Goal: Information Seeking & Learning: Learn about a topic

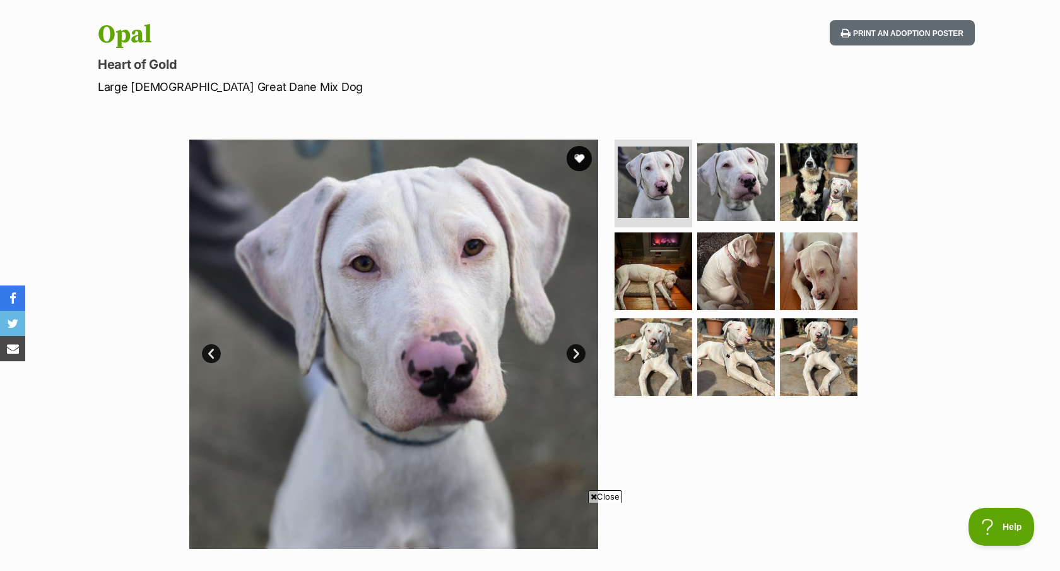
scroll to position [131, 0]
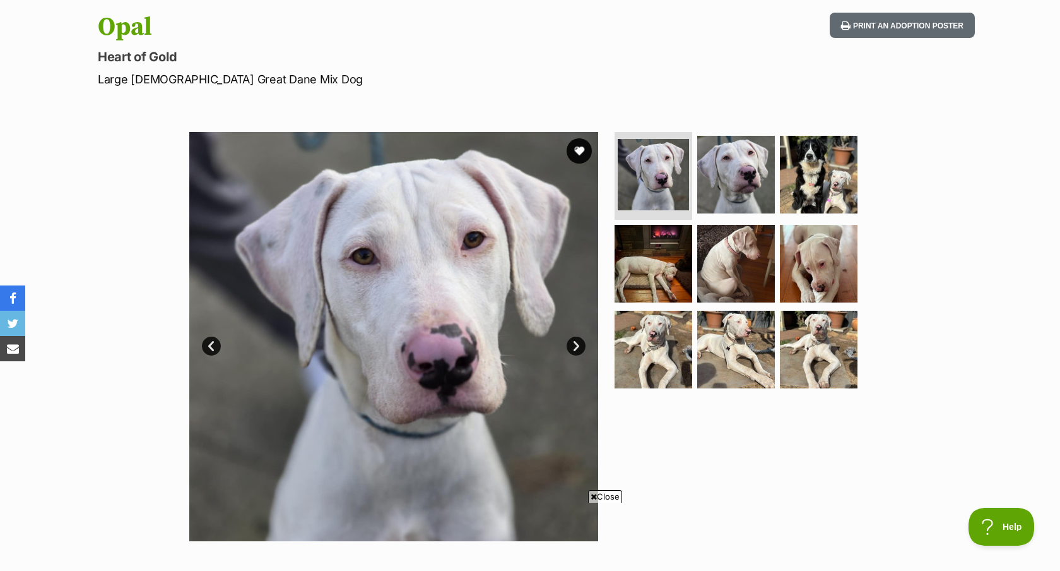
click at [574, 347] on link "Next" at bounding box center [576, 345] width 19 height 19
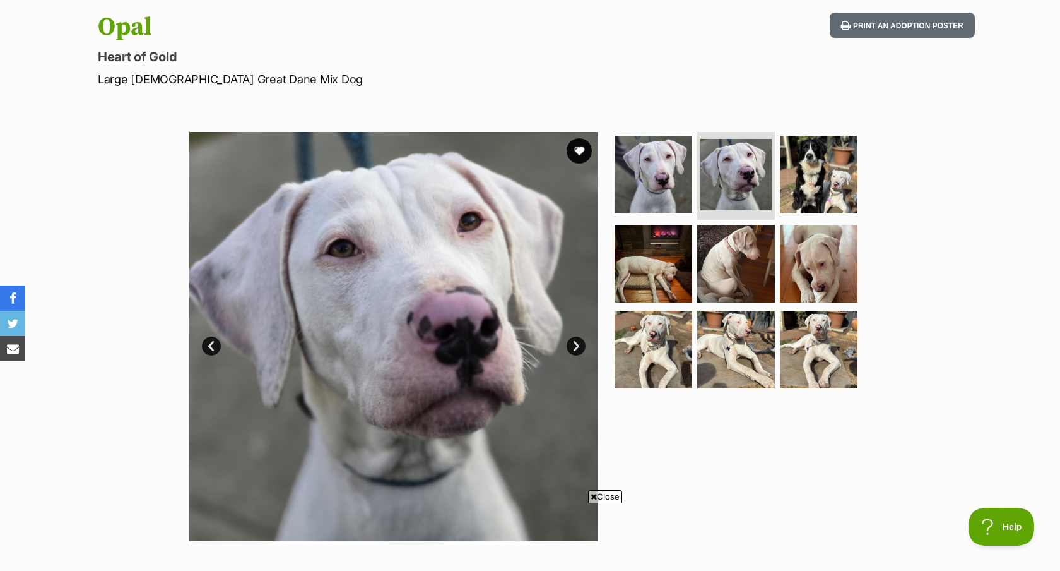
click at [574, 347] on link "Next" at bounding box center [576, 345] width 19 height 19
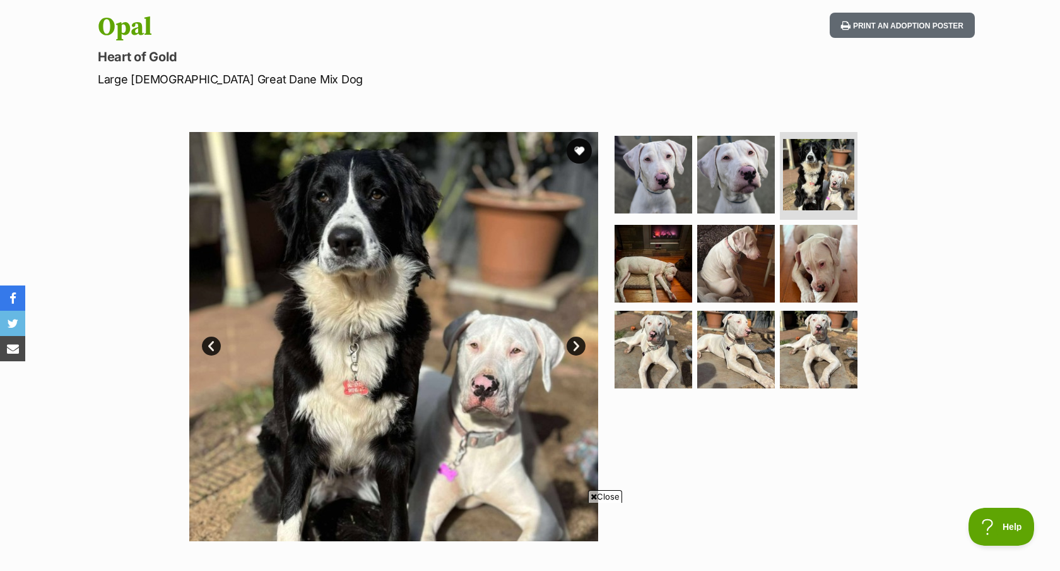
click at [574, 347] on link "Next" at bounding box center [576, 345] width 19 height 19
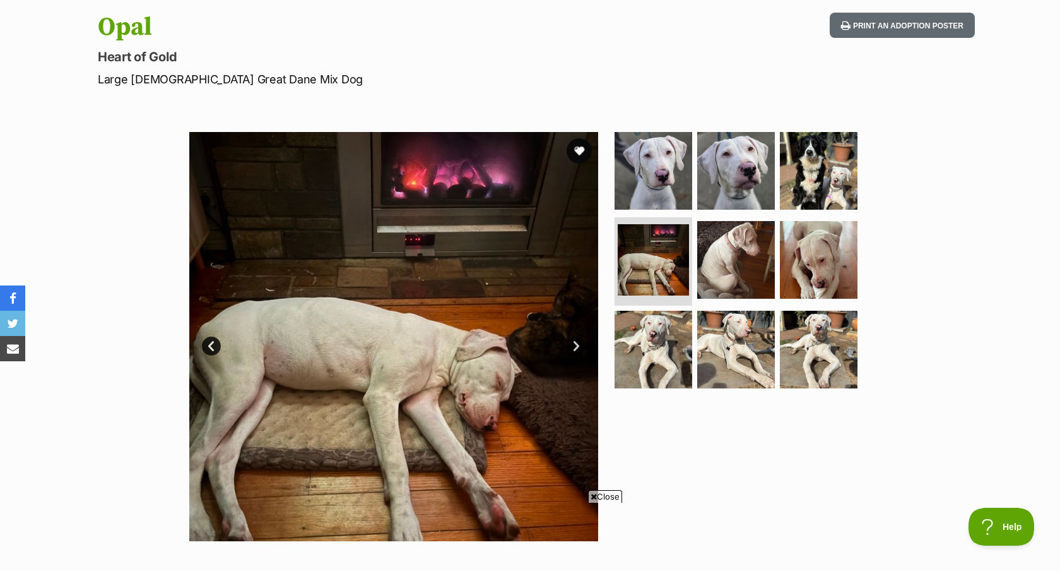
click at [574, 347] on link "Next" at bounding box center [576, 345] width 19 height 19
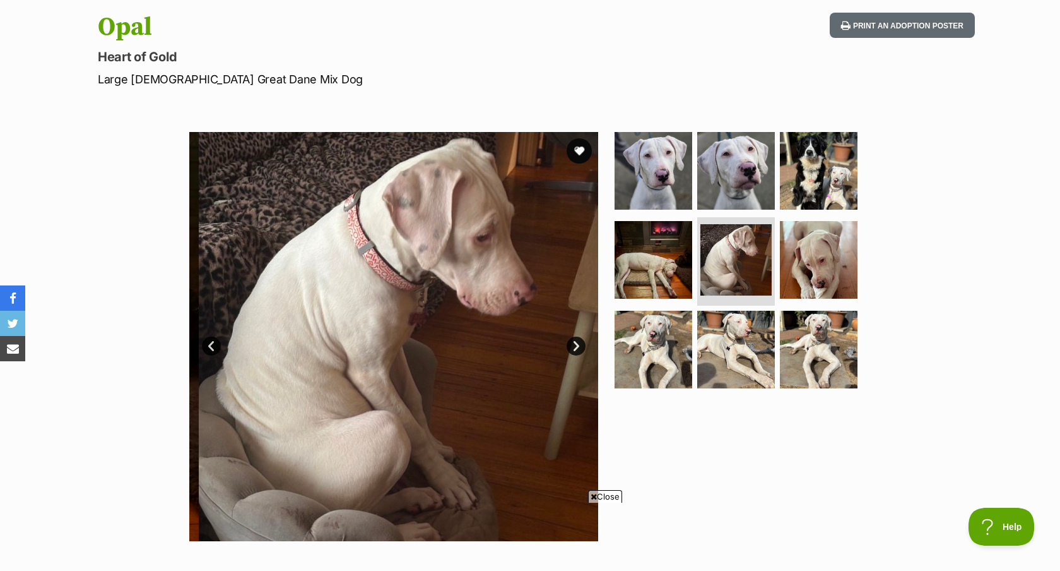
click at [574, 347] on link "Next" at bounding box center [576, 345] width 19 height 19
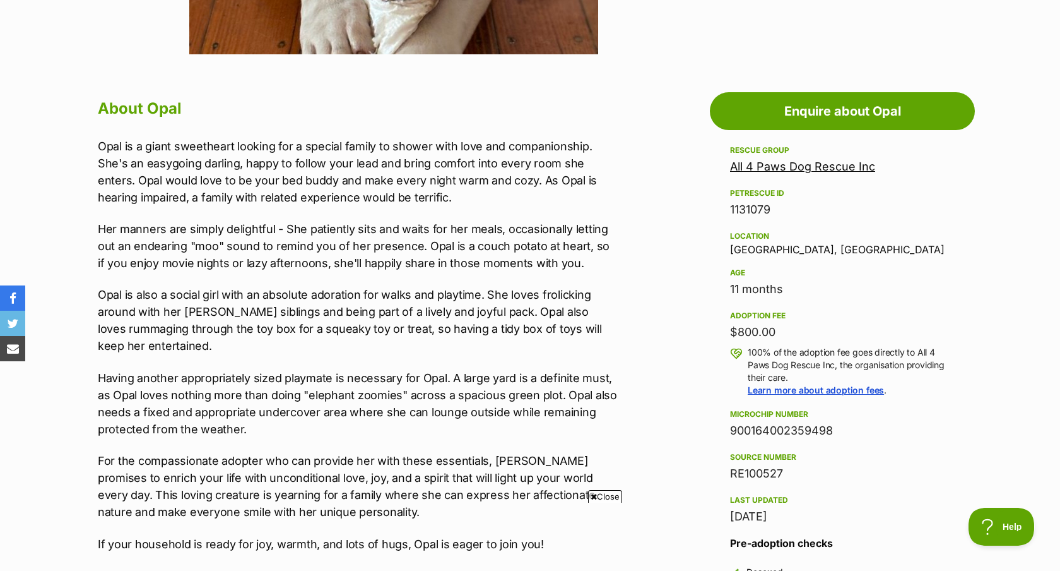
scroll to position [598, 0]
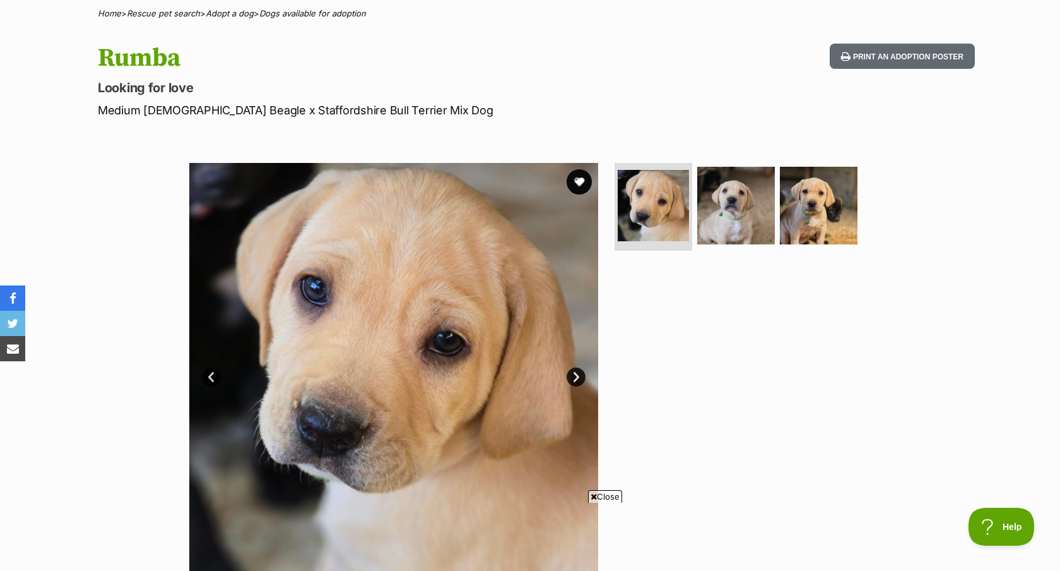
scroll to position [126, 0]
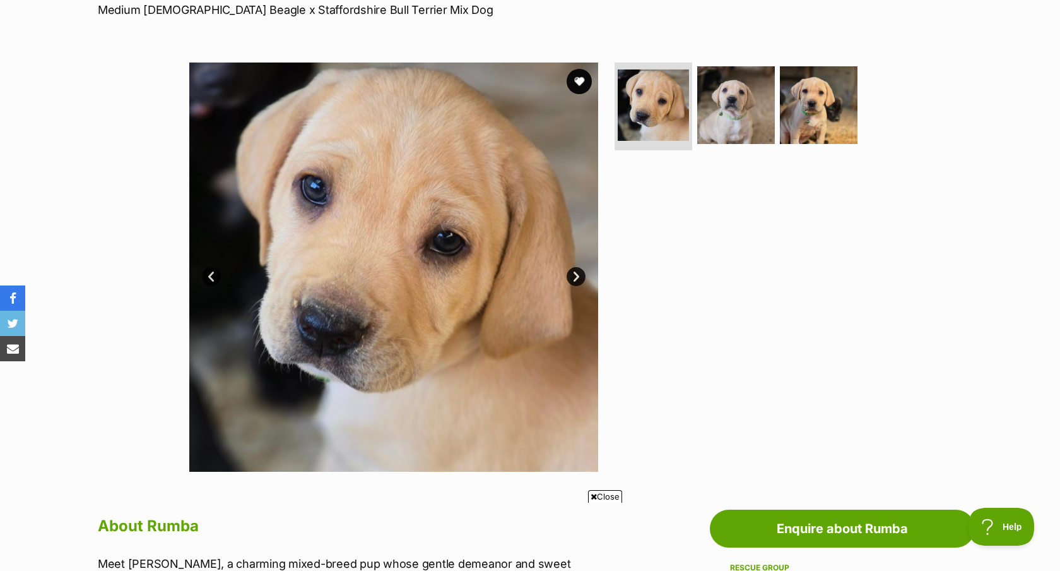
scroll to position [206, 0]
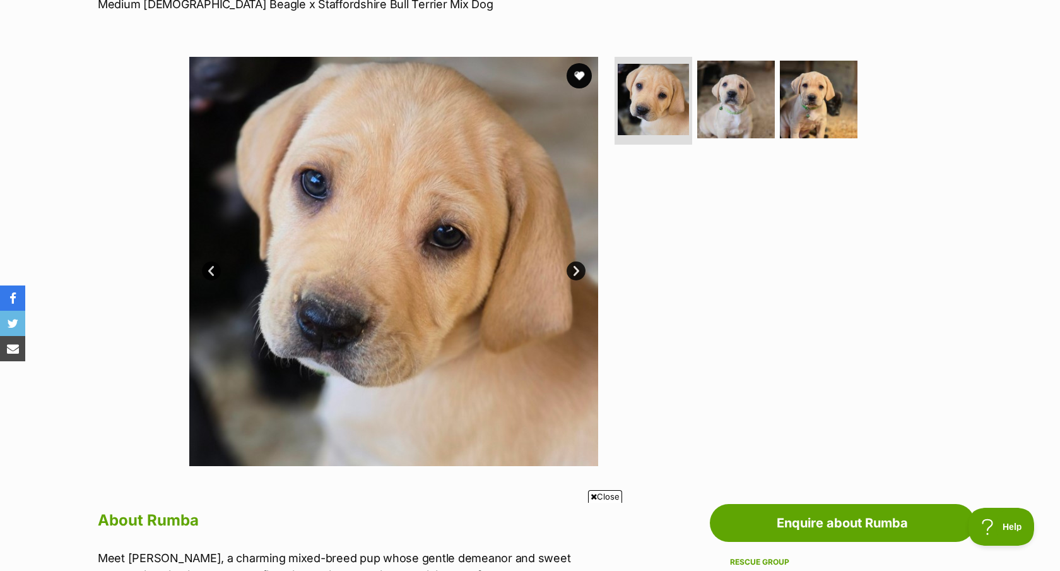
click at [575, 268] on link "Next" at bounding box center [576, 270] width 19 height 19
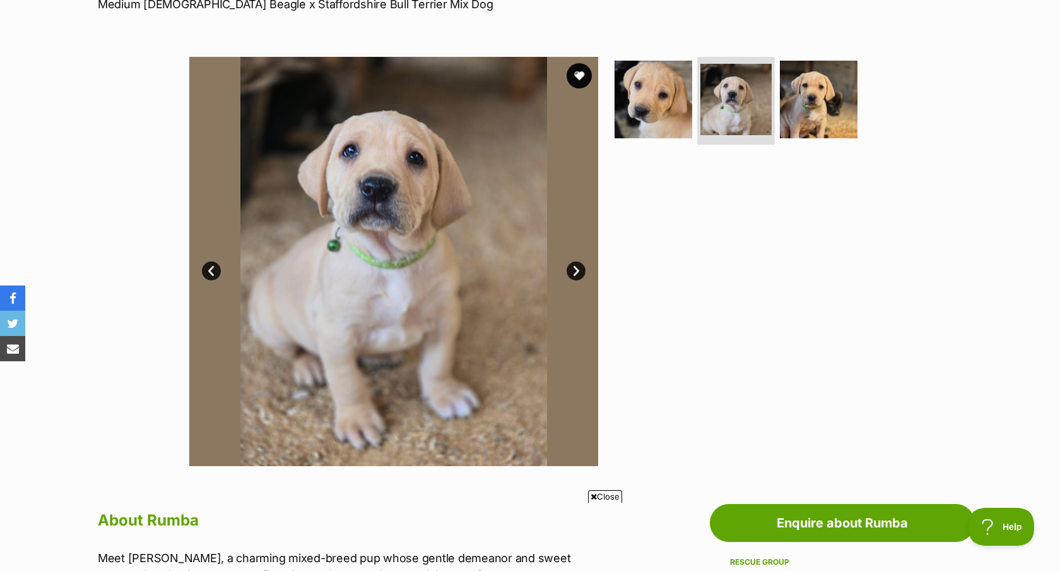
click at [575, 269] on link "Next" at bounding box center [576, 270] width 19 height 19
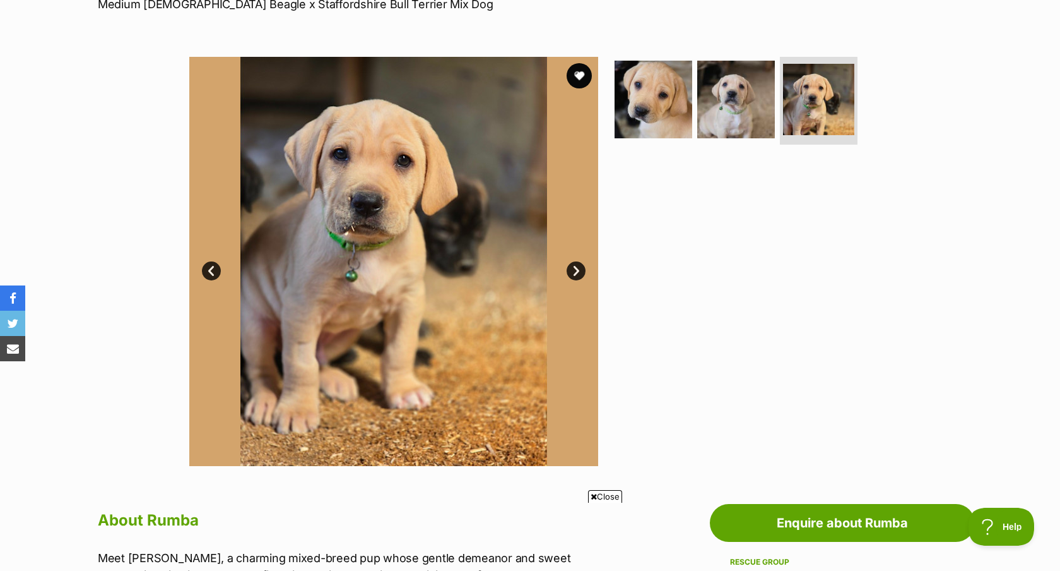
click at [575, 269] on link "Next" at bounding box center [576, 270] width 19 height 19
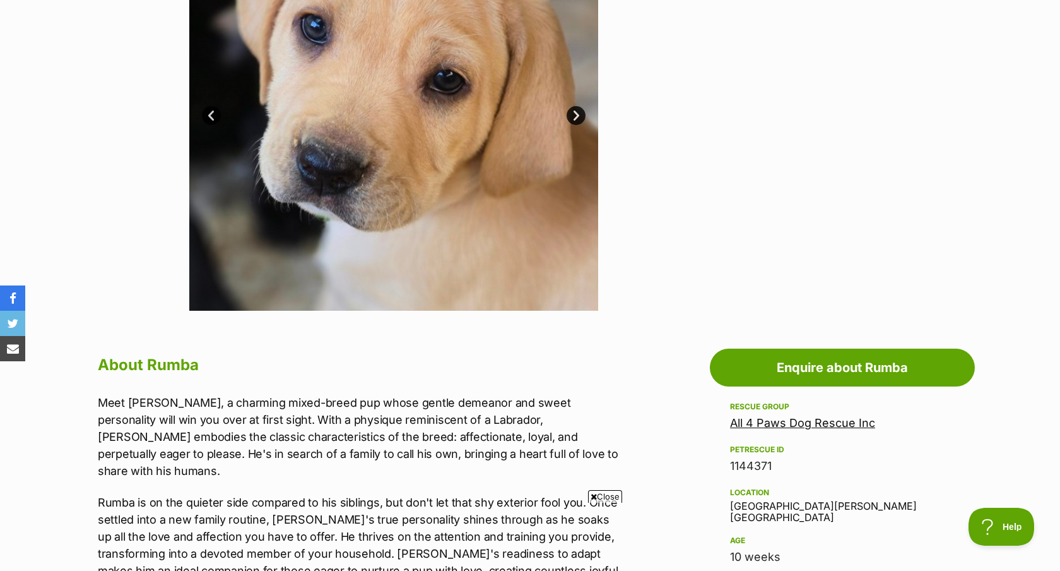
scroll to position [227, 0]
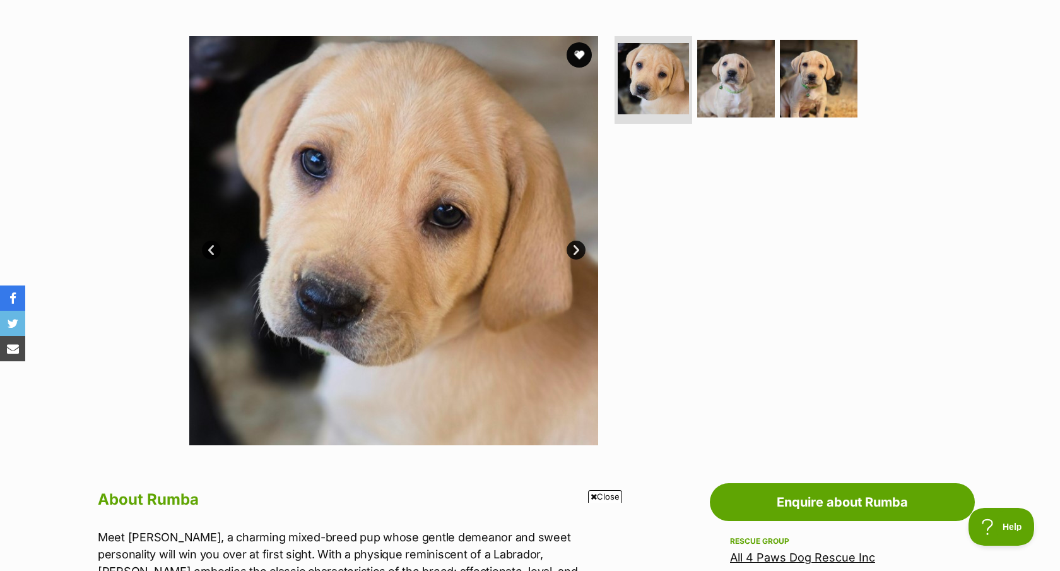
click at [575, 249] on link "Next" at bounding box center [576, 249] width 19 height 19
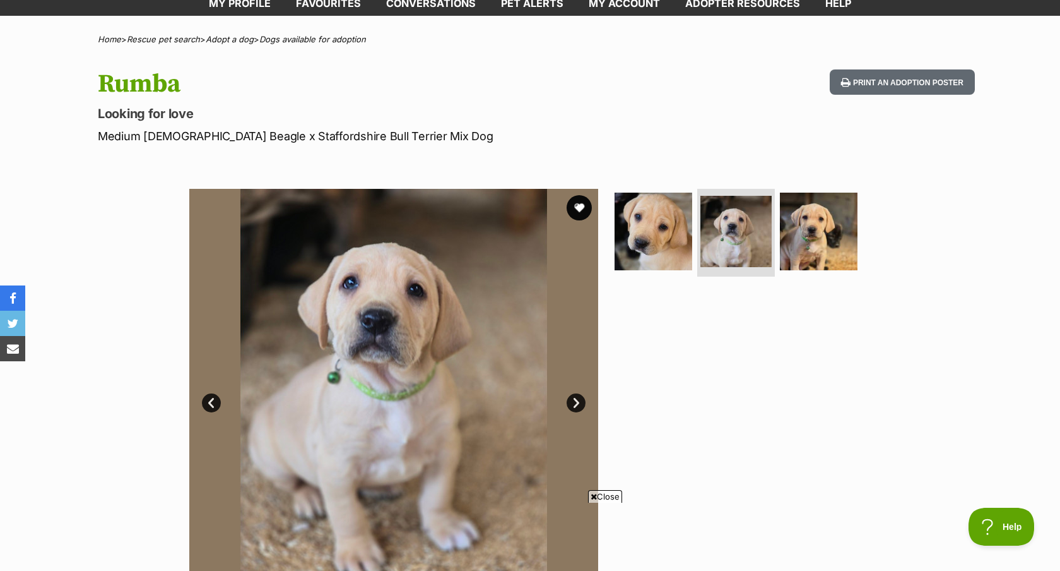
scroll to position [200, 0]
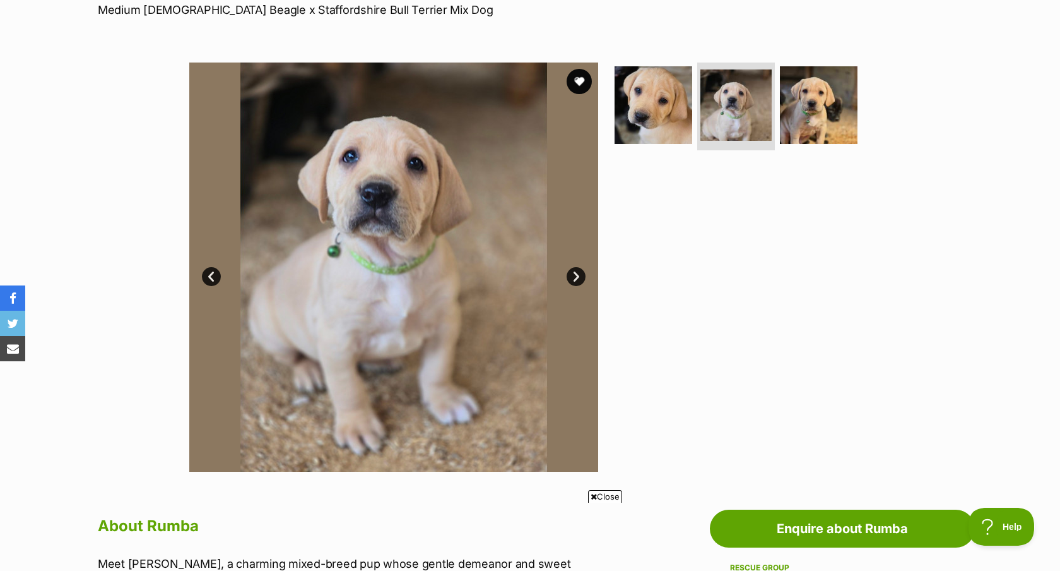
click at [572, 276] on link "Next" at bounding box center [576, 276] width 19 height 19
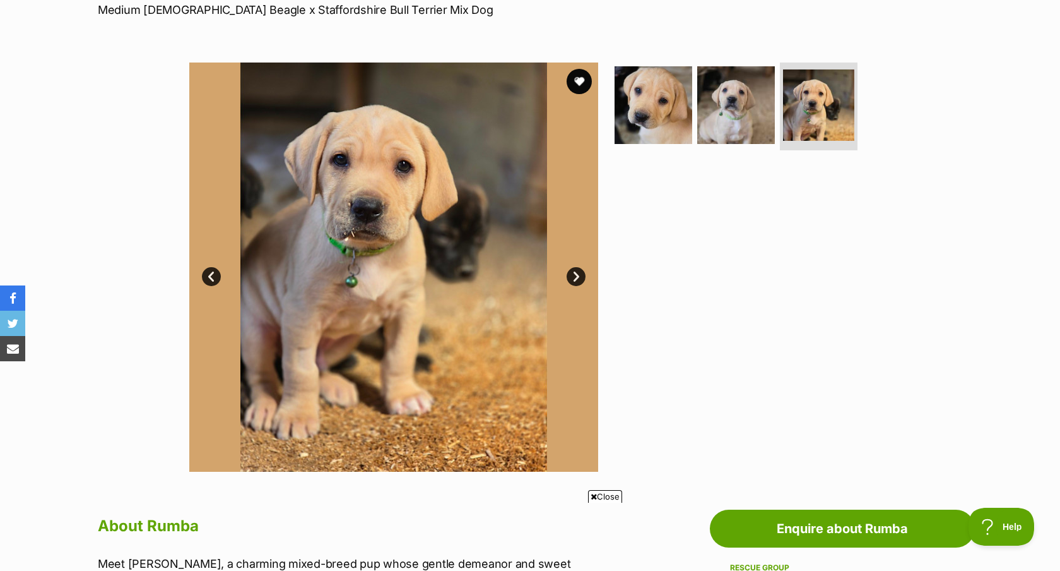
click at [572, 277] on link "Next" at bounding box center [576, 276] width 19 height 19
